Goal: Task Accomplishment & Management: Use online tool/utility

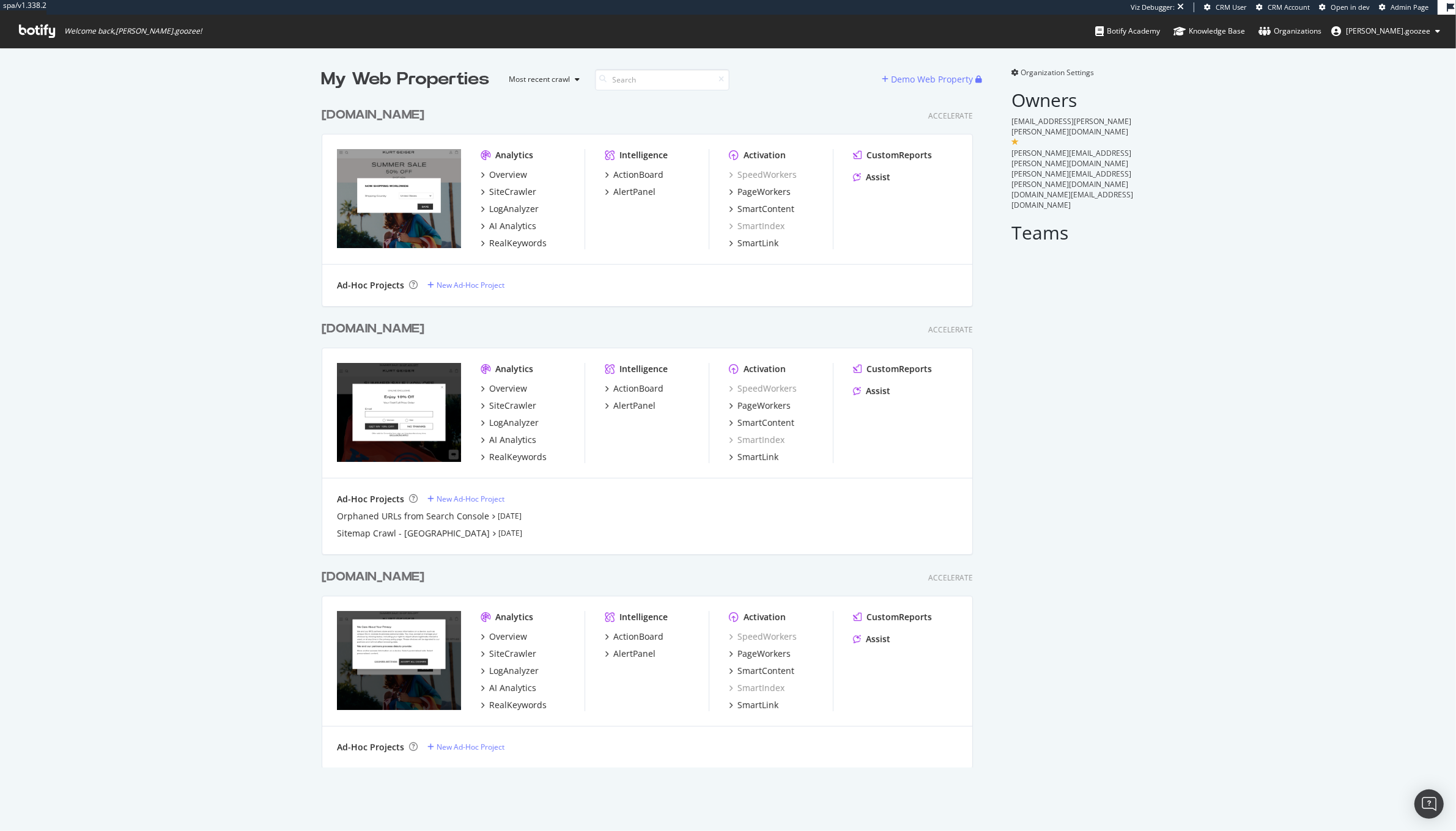
scroll to position [664, 650]
click at [470, 103] on div "kurtgeiger.mx Accelerate Analytics Overview SiteCrawler LogAnalyzer AI Analytic…" at bounding box center [652, 198] width 661 height 214
click at [429, 577] on div "www.kurtgeiger.com" at bounding box center [375, 577] width 107 height 17
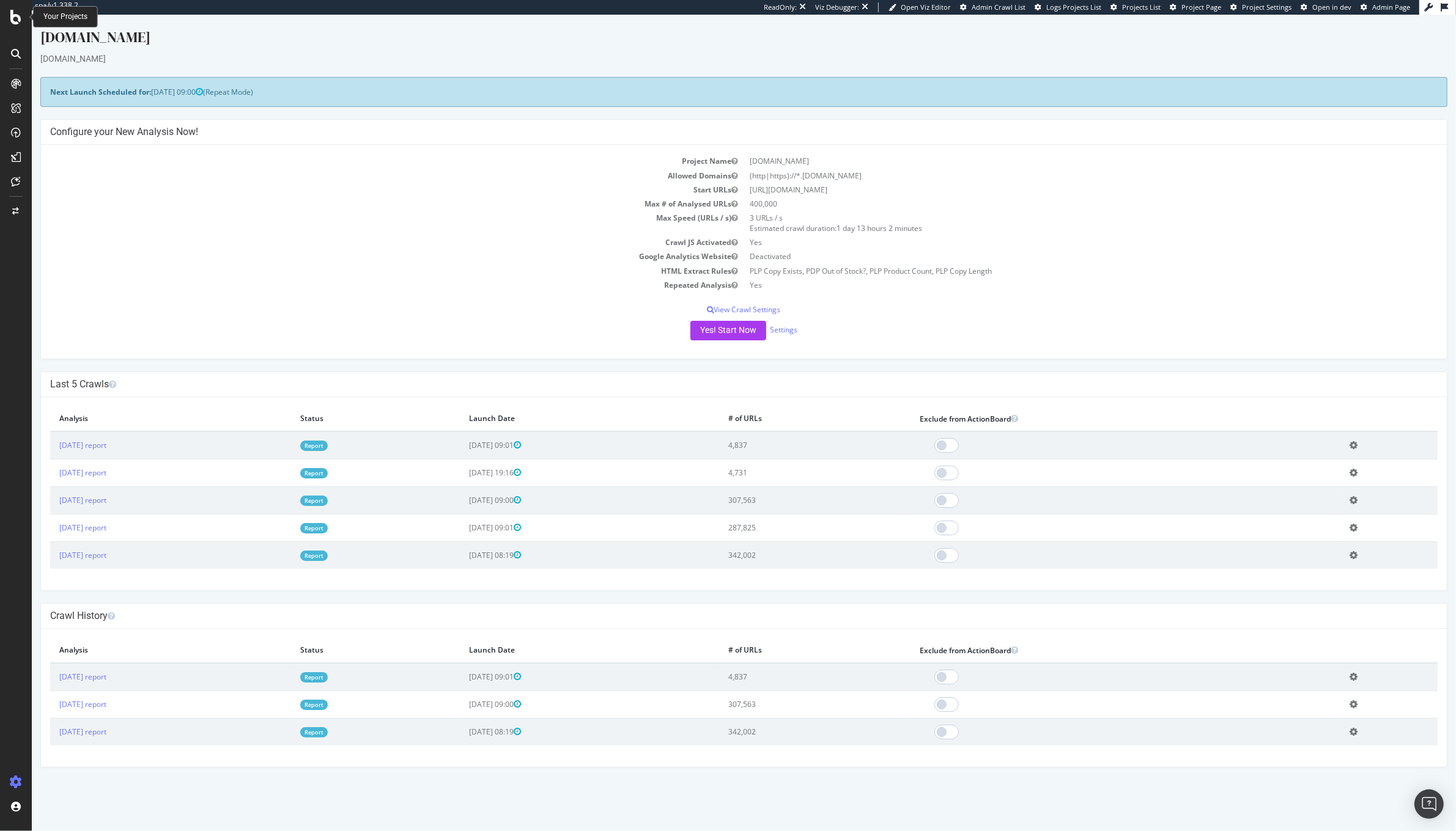
click at [11, 19] on icon at bounding box center [16, 17] width 11 height 14
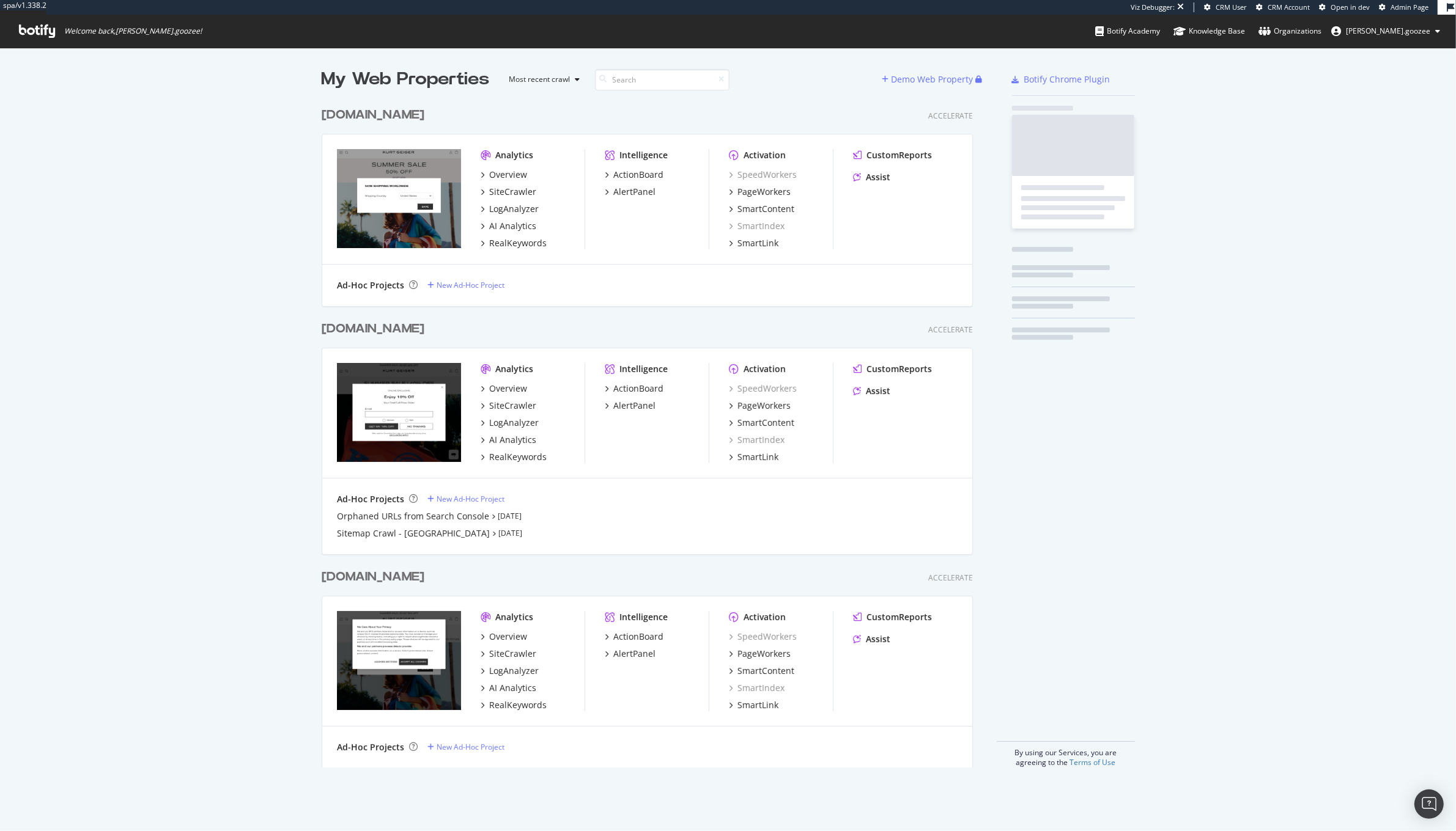
scroll to position [664, 650]
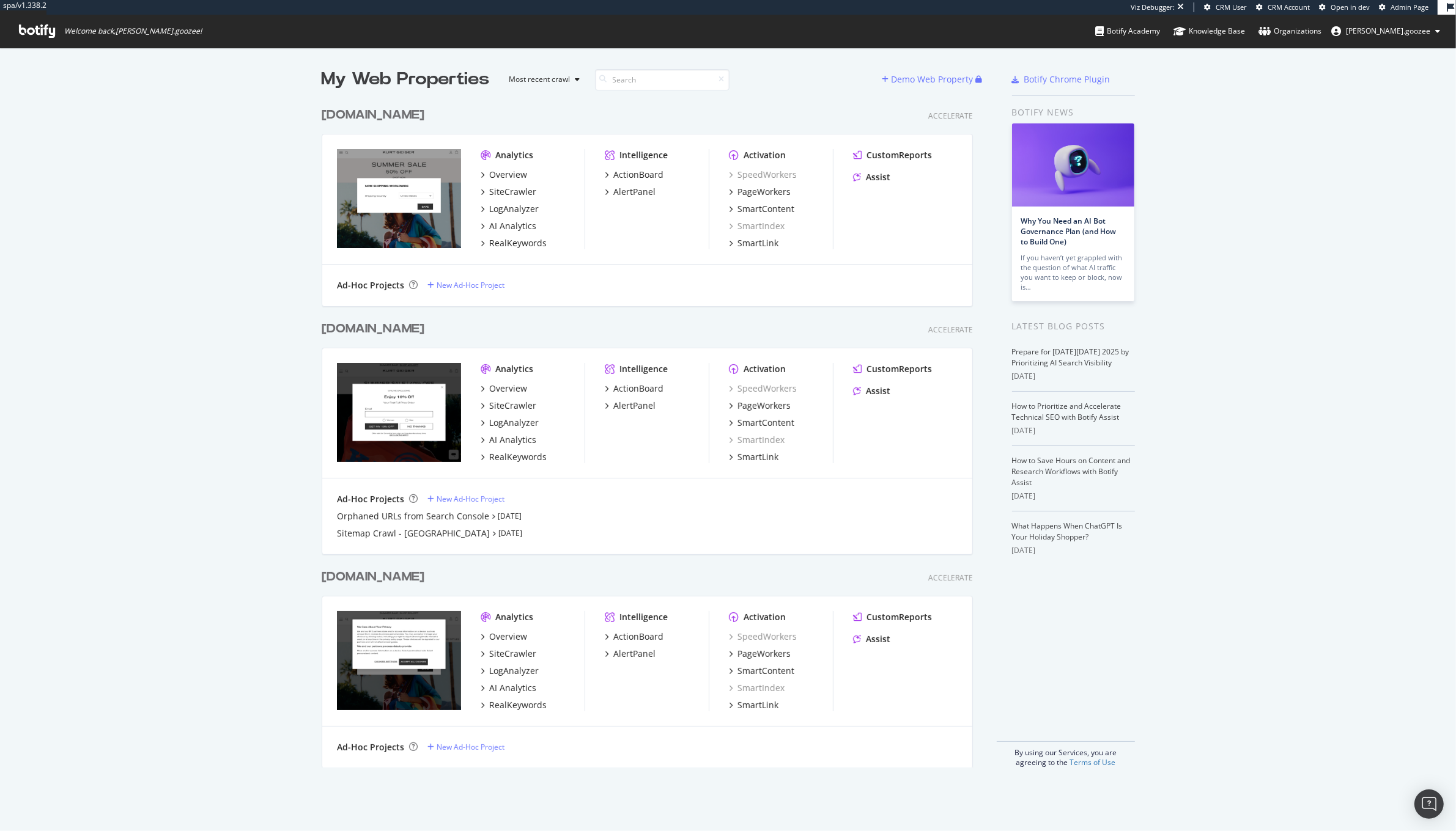
click at [415, 325] on div "www.kurtgeiger.us" at bounding box center [373, 328] width 103 height 17
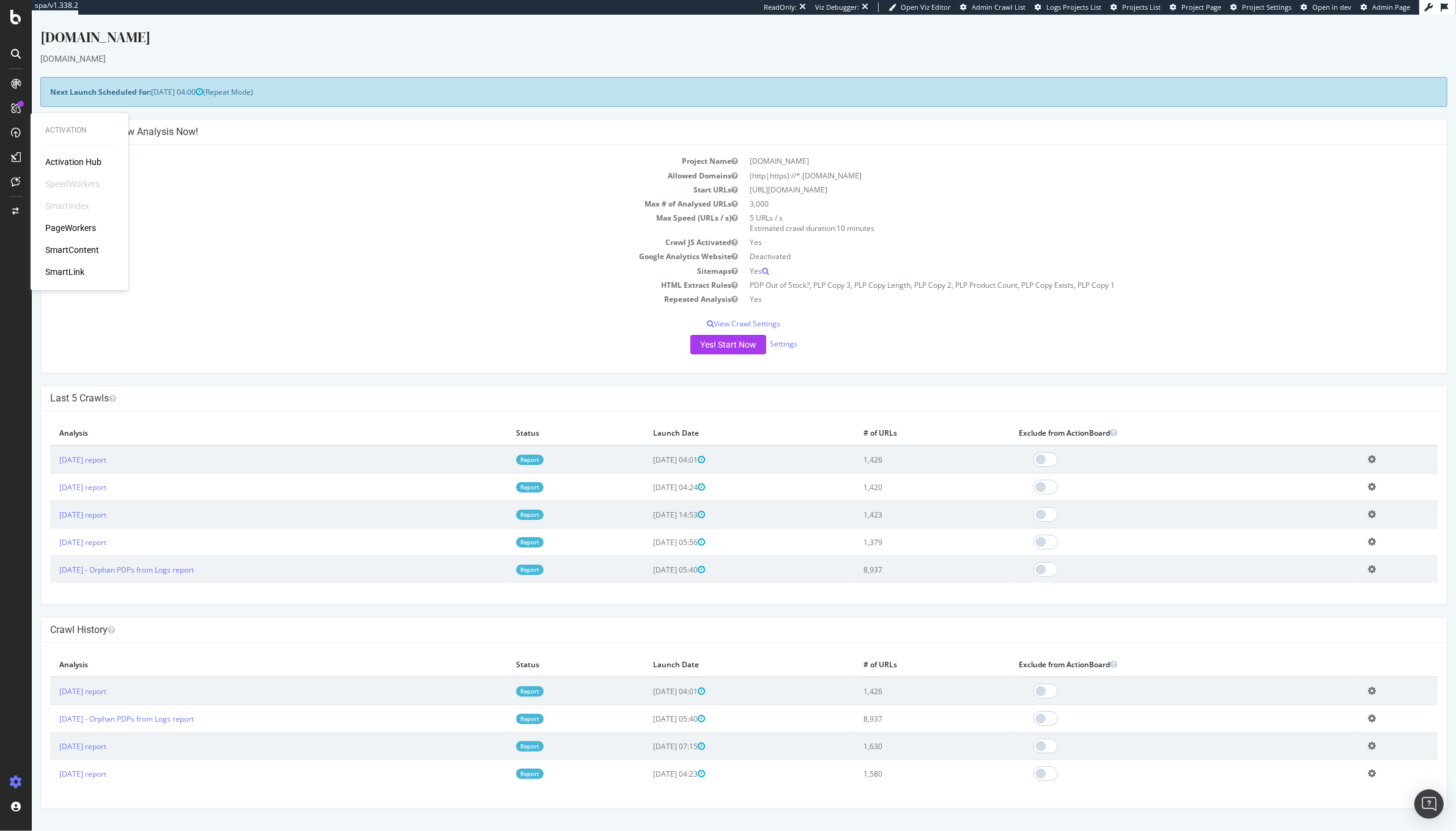
click at [79, 228] on div "PageWorkers" at bounding box center [70, 228] width 51 height 12
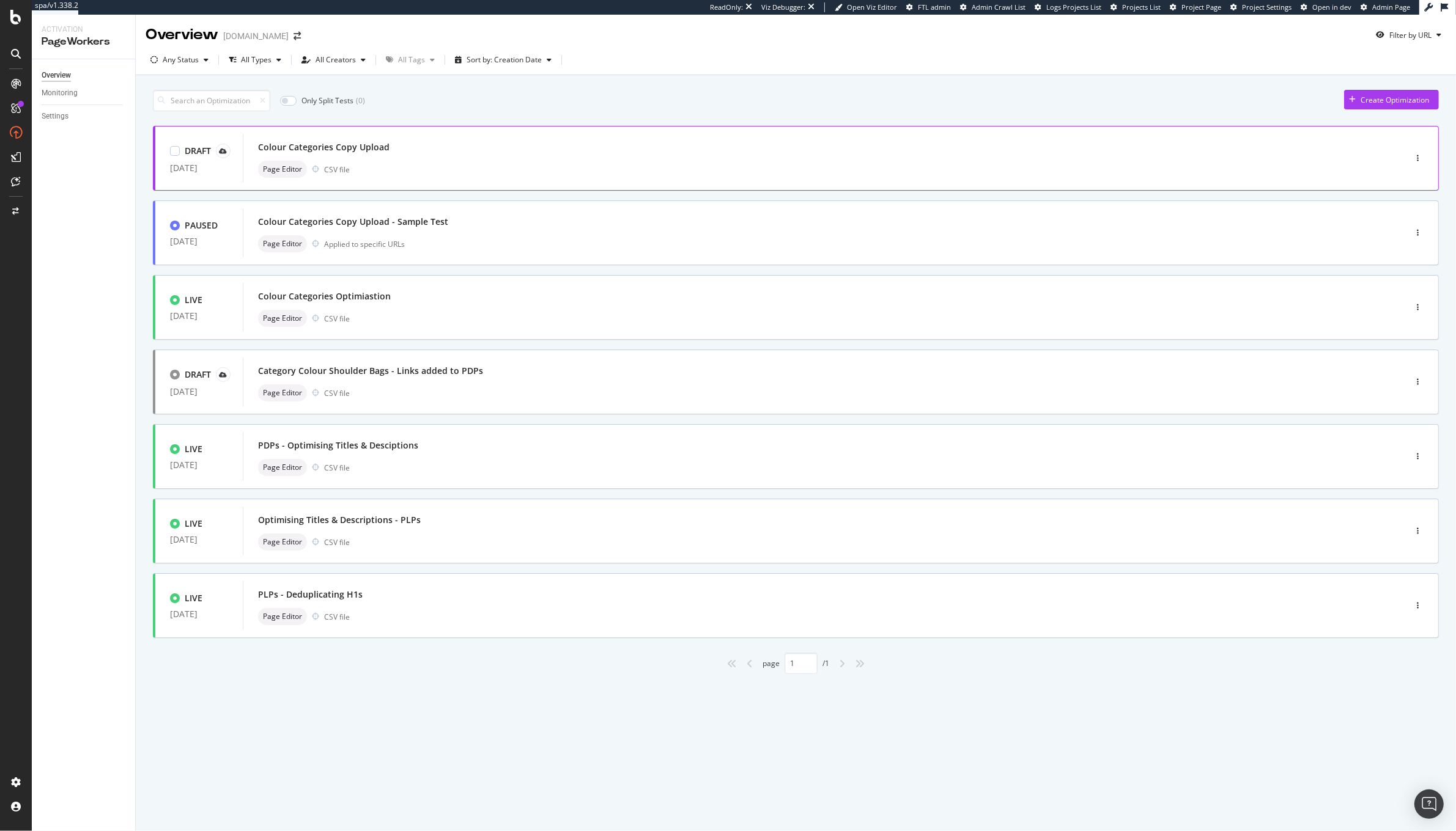
click at [462, 162] on div "Page Editor CSV file" at bounding box center [806, 169] width 1095 height 17
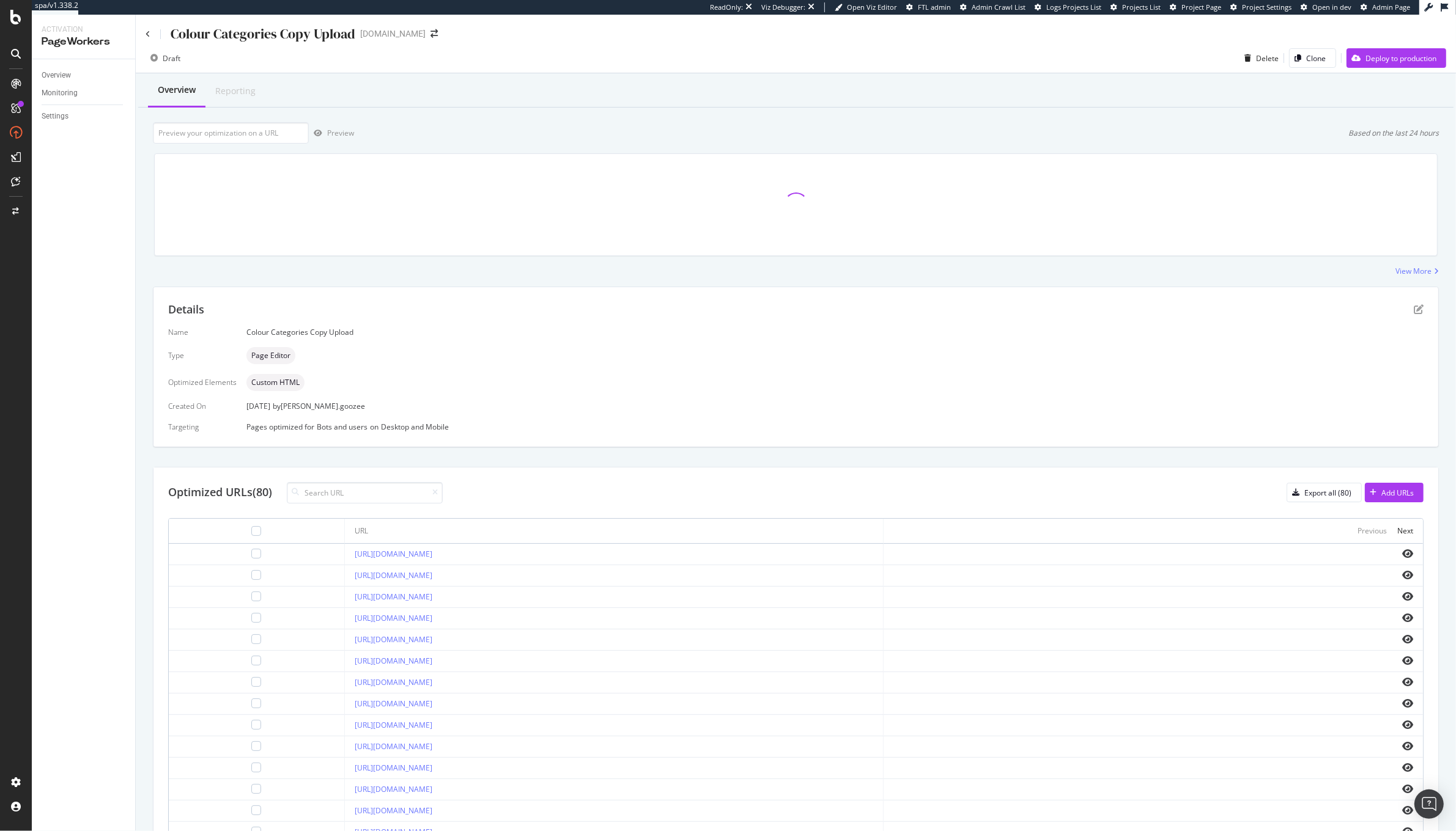
scroll to position [53, 0]
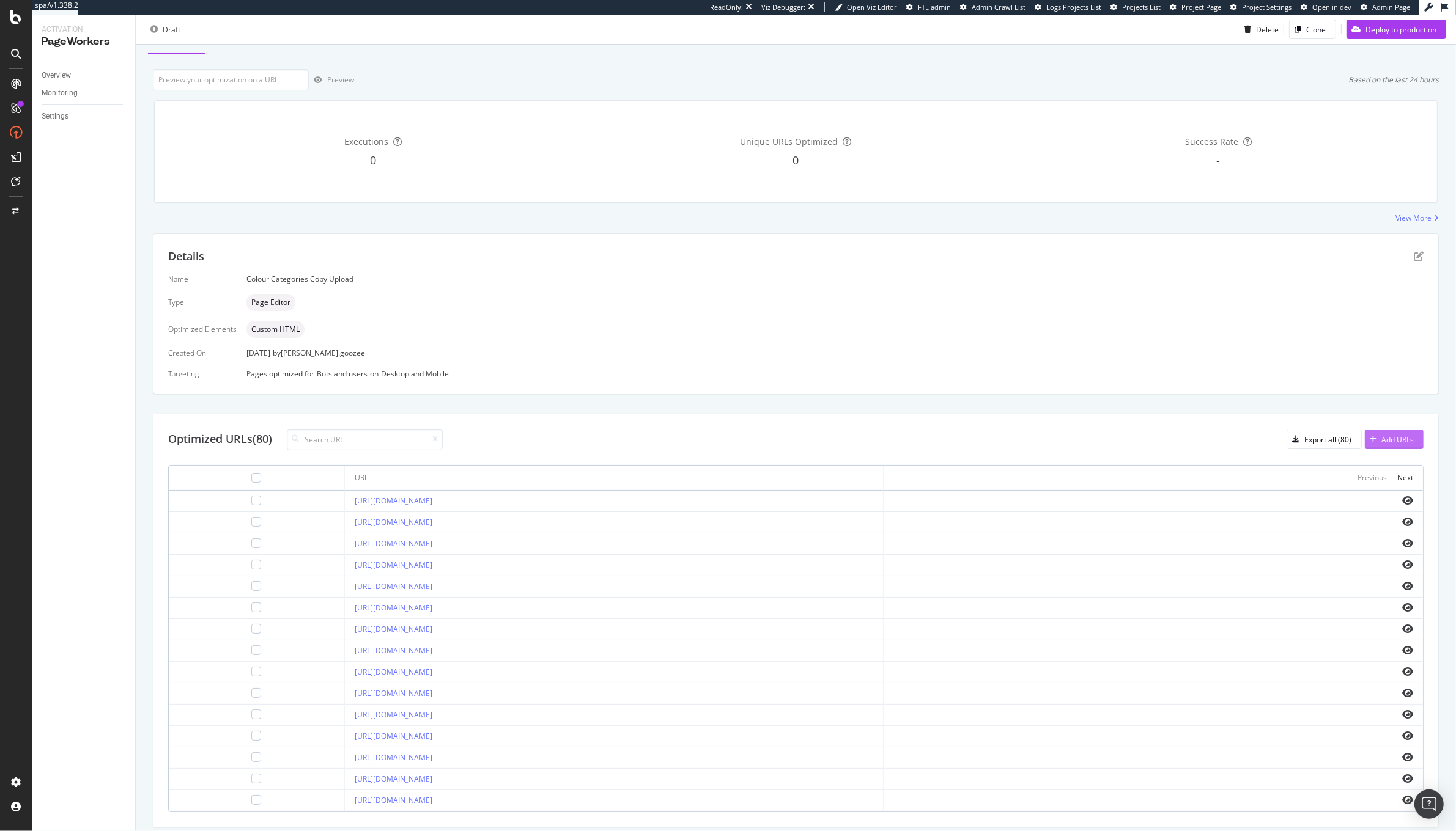
click at [1395, 433] on div "Add URLs" at bounding box center [1389, 439] width 49 height 18
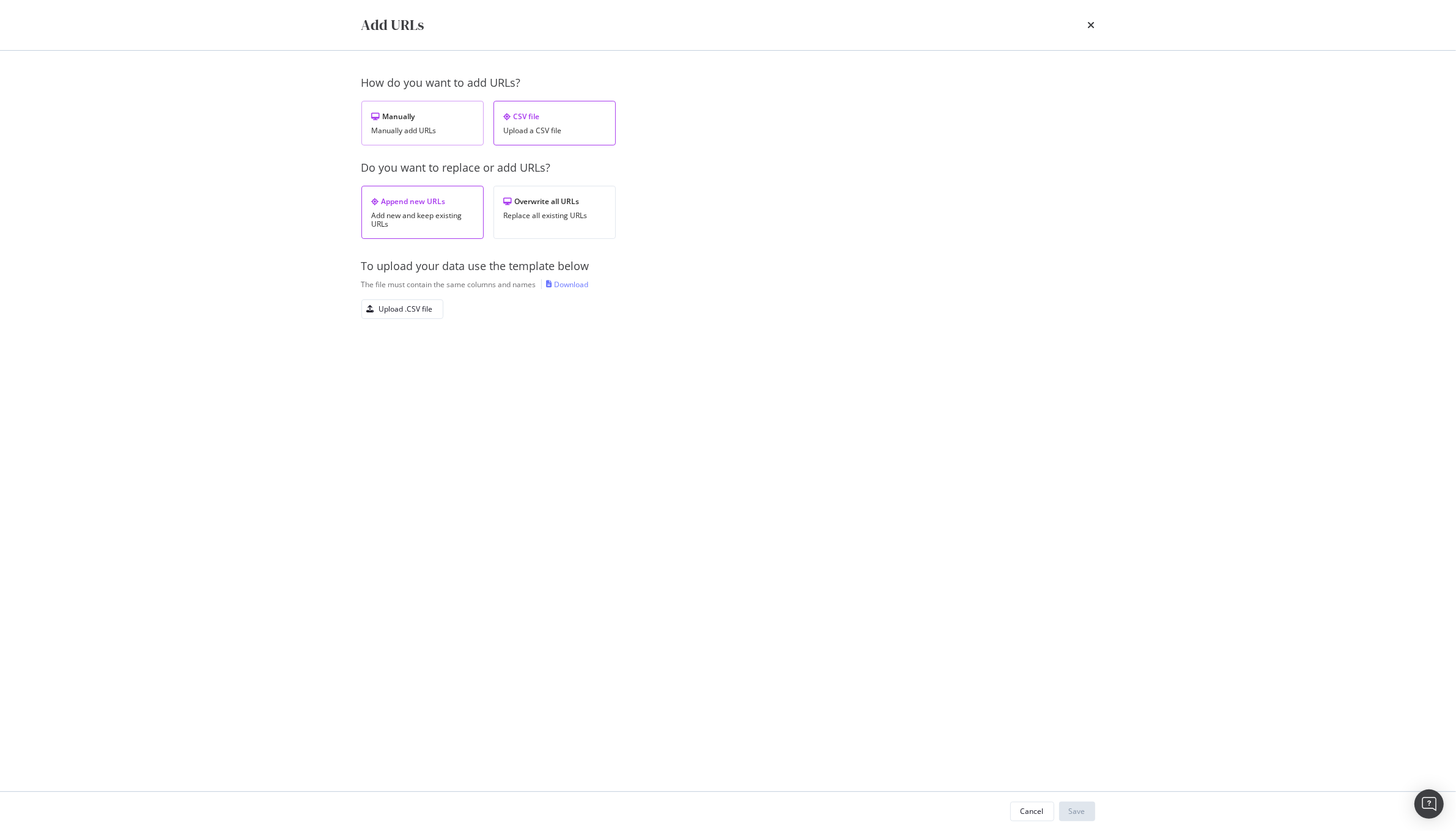
click at [424, 127] on div "Manually add URLs" at bounding box center [422, 130] width 101 height 8
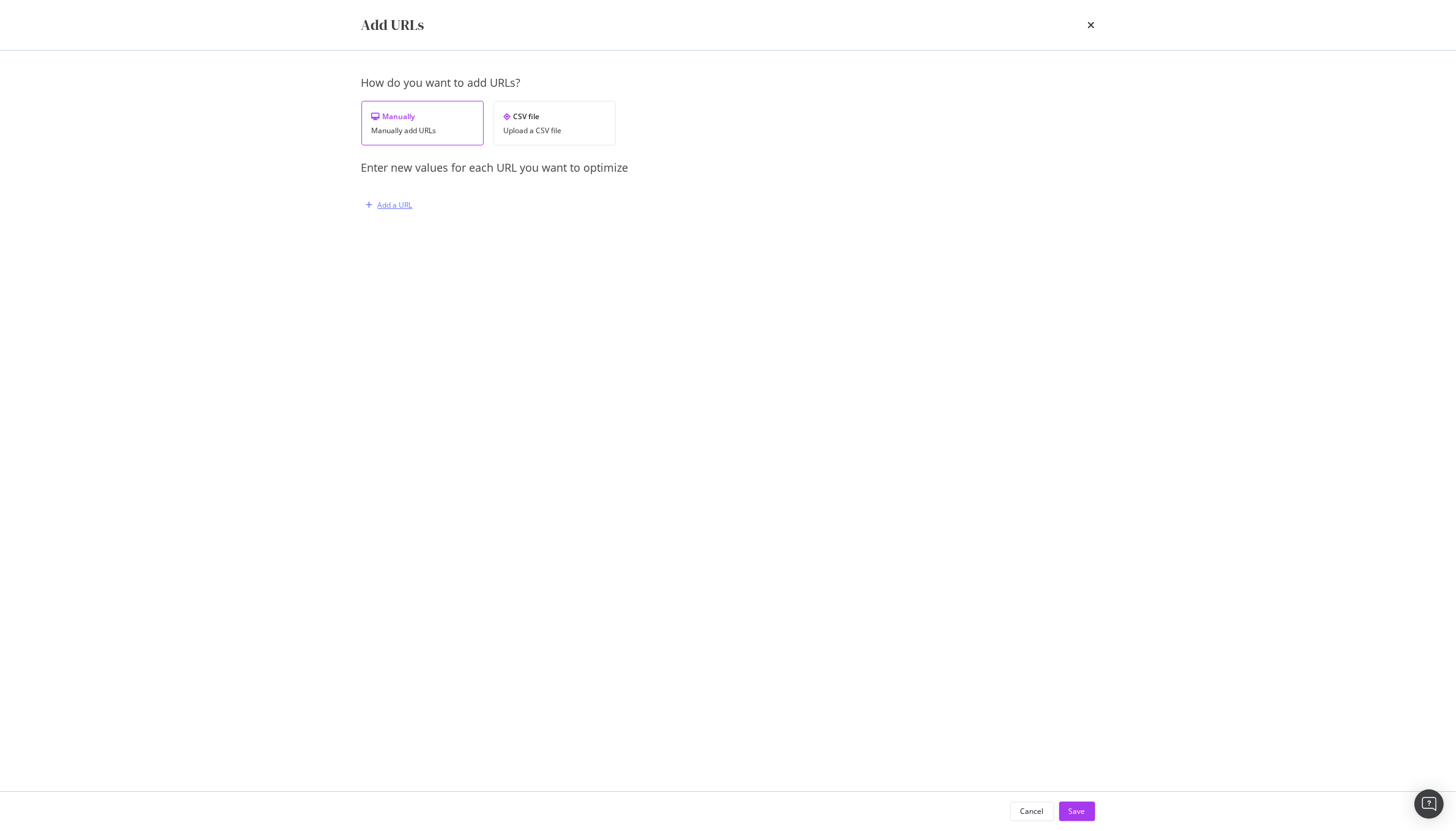
click at [403, 208] on div "Add a URL" at bounding box center [396, 205] width 35 height 11
click at [467, 269] on input "modal" at bounding box center [526, 268] width 300 height 21
paste input "https://www.kurtgeiger.us/women/bags/tote-bags?colour_group=black"
type input "https://www.kurtgeiger.us/women/bags/tote-bags?colour_group=black"
click at [535, 322] on input "modal" at bounding box center [526, 318] width 300 height 21
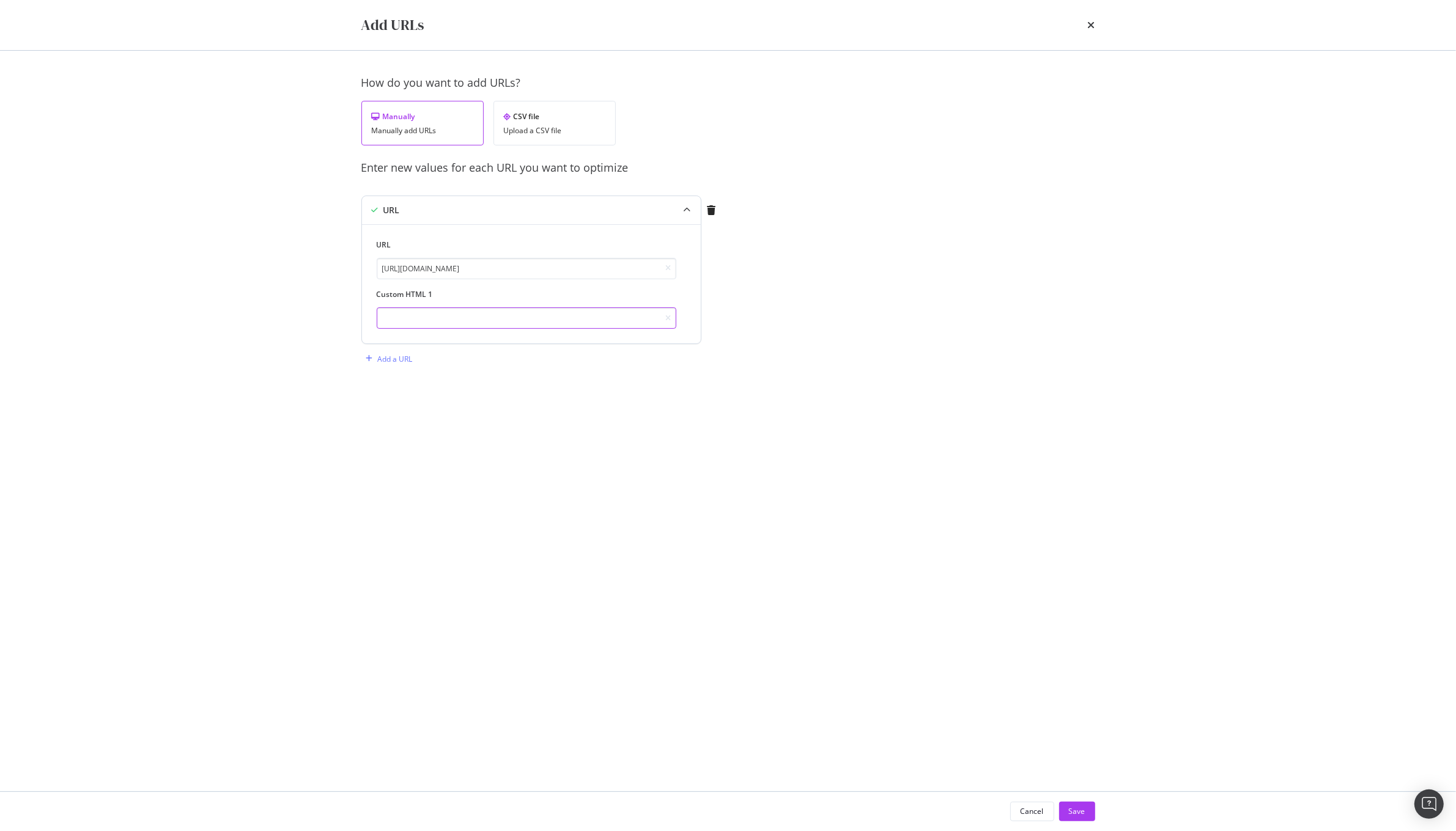
paste input "Black tote bags redefine everyday luxury. From structured canvas shapes to room…"
type input "Black tote bags redefine everyday luxury. From structured canvas shapes to room…"
click at [399, 360] on div "Add a URL" at bounding box center [396, 359] width 35 height 11
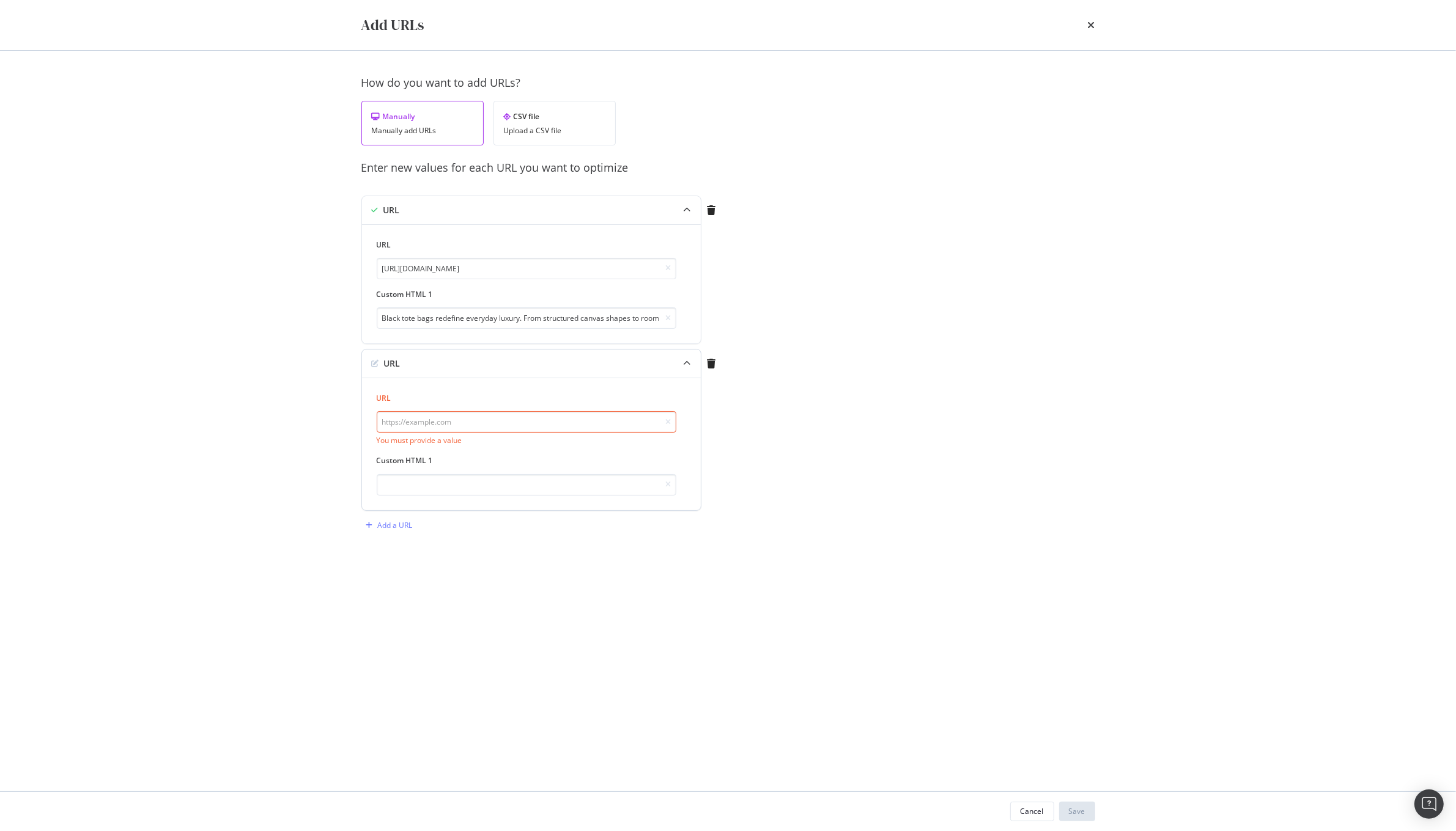
click at [523, 432] on input "modal" at bounding box center [526, 422] width 300 height 21
paste input "https://www.kurtgeiger.us/women/bags/tote-bags?colour_group=brown"
type input "https://www.kurtgeiger.us/women/bags/tote-bags?colour_group=brown"
click at [481, 496] on div "URL https://www.kurtgeiger.us/women/bags/tote-bags?colour_group=brown Custom HT…" at bounding box center [531, 437] width 339 height 119
click at [487, 471] on input "modal" at bounding box center [526, 471] width 300 height 21
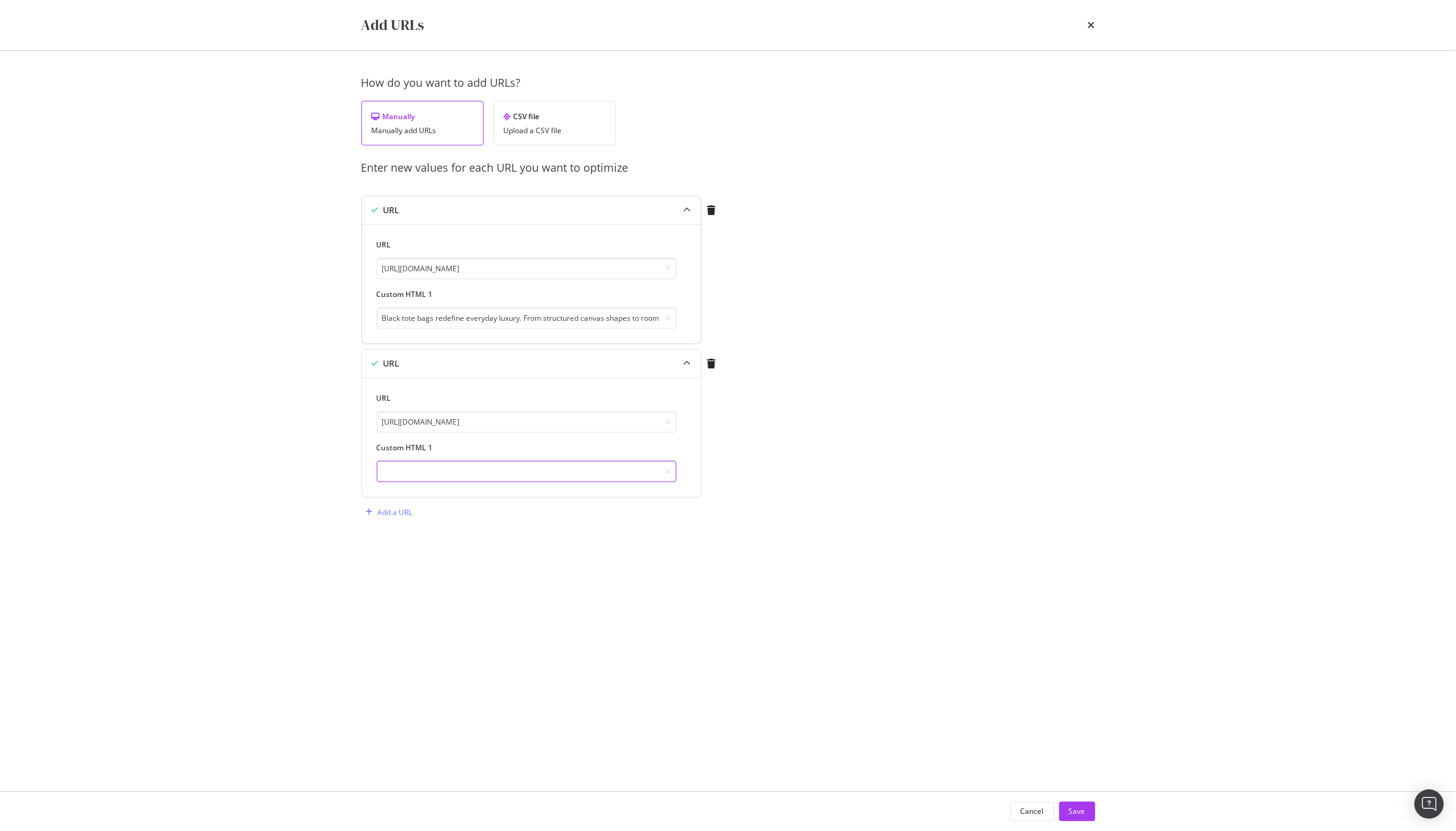
paste input "From work to weekends, discover the tote bags that bring understated elegance i…"
type input "From work to weekends, discover the tote bags that bring understated elegance i…"
click at [378, 512] on div "Add a URL" at bounding box center [396, 512] width 35 height 11
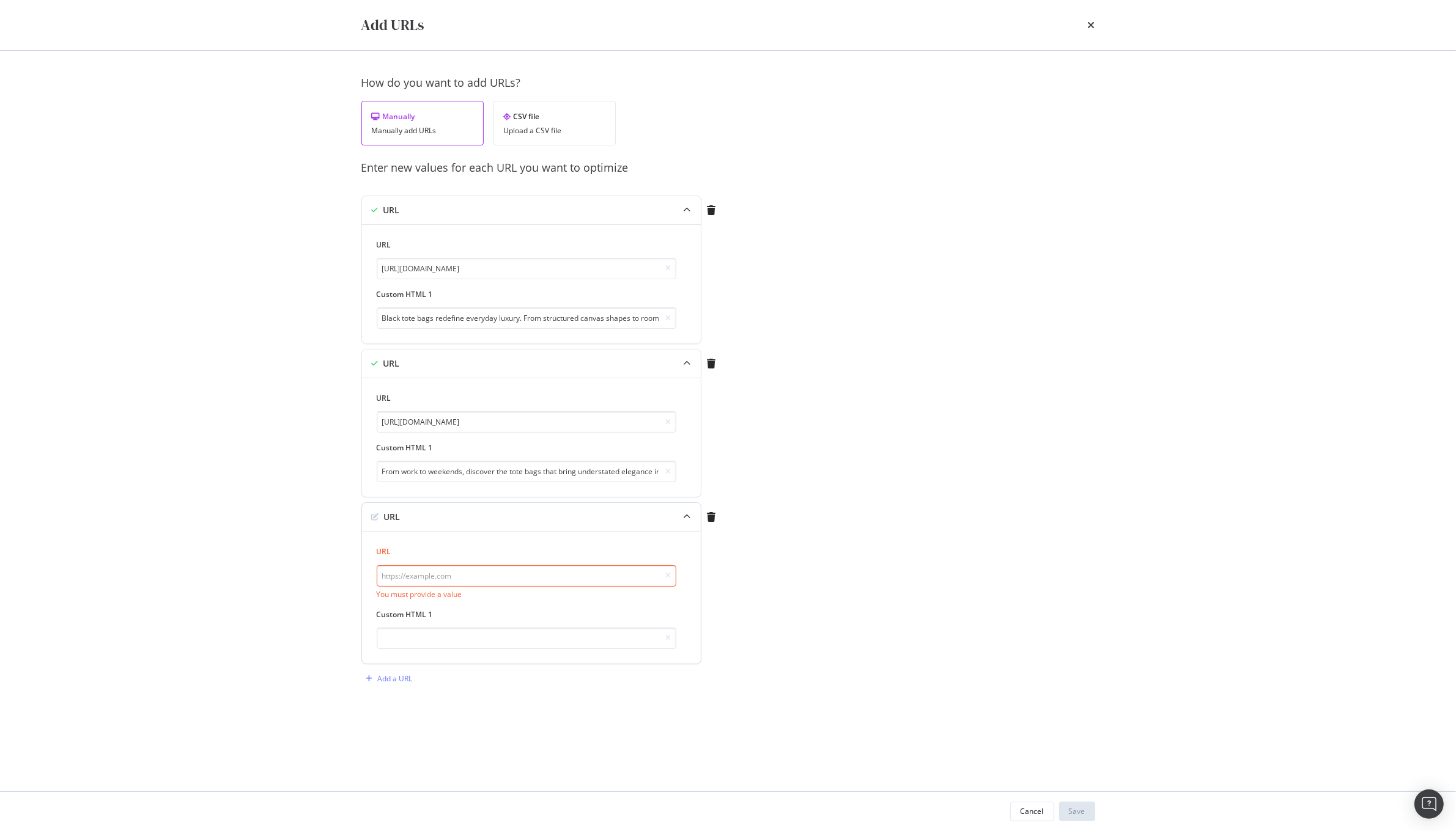
click at [536, 572] on input "modal" at bounding box center [526, 576] width 300 height 21
paste input "https://www.kurtgeiger.us/women/bags/tote-bags?colour_group=green"
type input "https://www.kurtgeiger.us/women/bags/tote-bags?colour_group=green"
click at [510, 624] on input "modal" at bounding box center [526, 626] width 300 height 21
paste input "From deep forest hues to playful brights, these spacious designs combine fashio…"
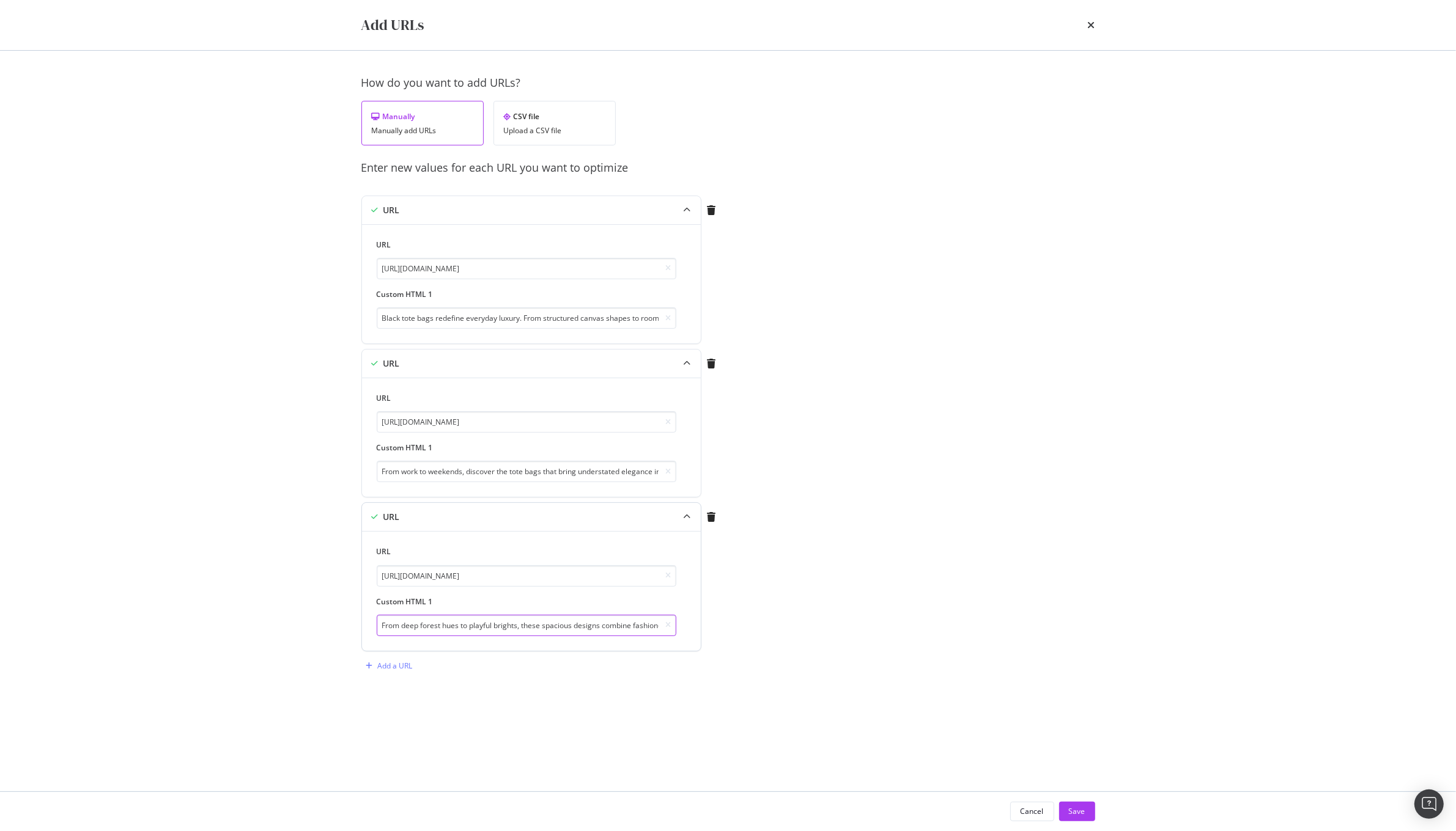
scroll to position [0, 141]
type input "From deep forest hues to playful brights, these spacious designs combine fashio…"
click at [382, 670] on div "Add a URL" at bounding box center [396, 666] width 35 height 11
click at [574, 722] on input "modal" at bounding box center [526, 729] width 300 height 21
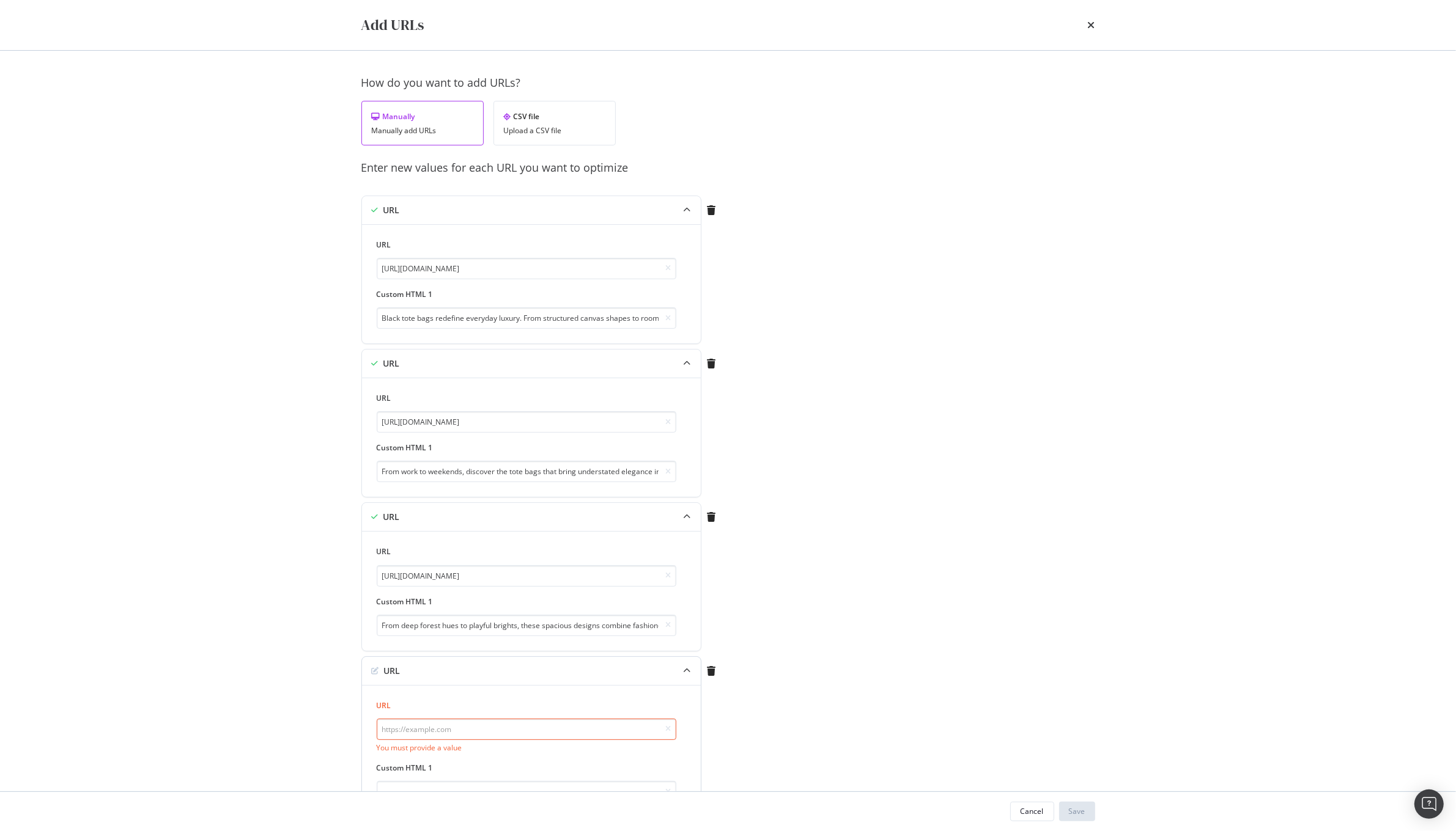
paste input "https://www.kurtgeiger.us/women/bags/tote-bags?colour_group=multi_colored"
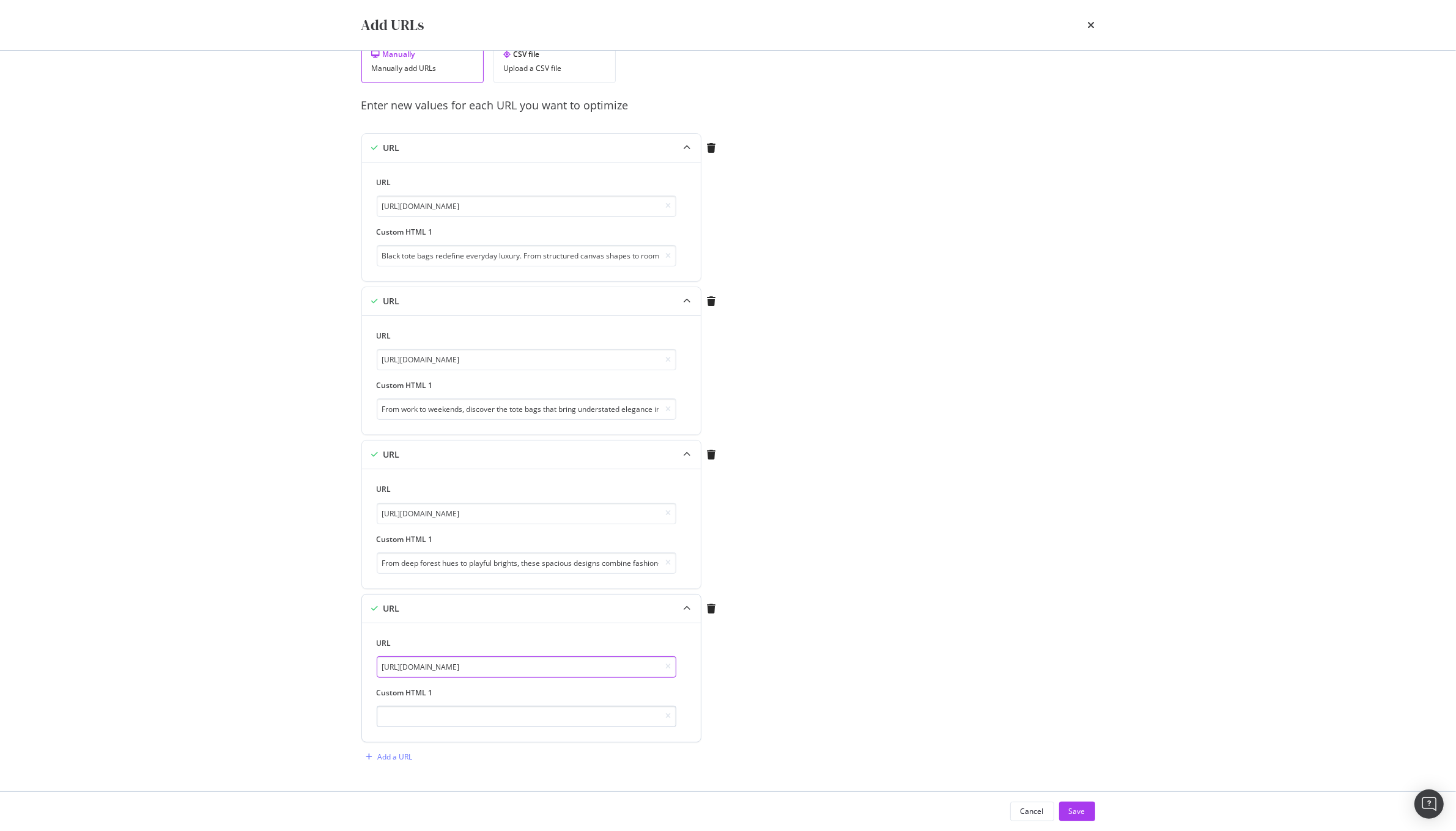
type input "https://www.kurtgeiger.us/women/bags/tote-bags?colour_group=multi_colored"
click at [549, 724] on input "modal" at bounding box center [526, 716] width 300 height 21
paste input "Discover rainbow totes that deliver playful energy and add to the collection ea…"
type input "Discover rainbow totes that deliver playful energy and add to the collection ea…"
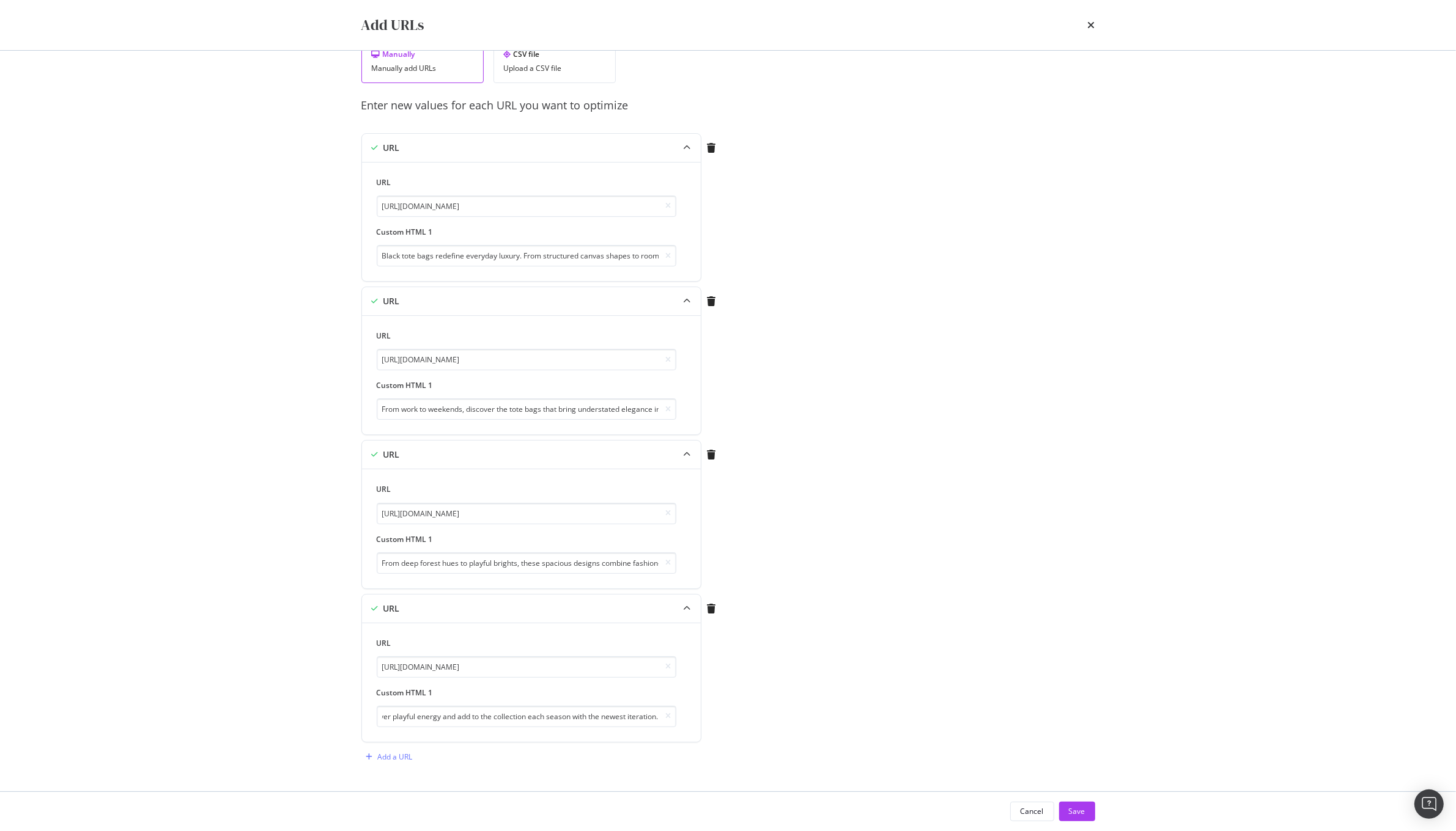
scroll to position [0, 0]
click at [1077, 826] on div "Cancel Save" at bounding box center [728, 811] width 783 height 39
click at [1074, 811] on div "Save" at bounding box center [1077, 811] width 17 height 11
